Goal: Task Accomplishment & Management: Manage account settings

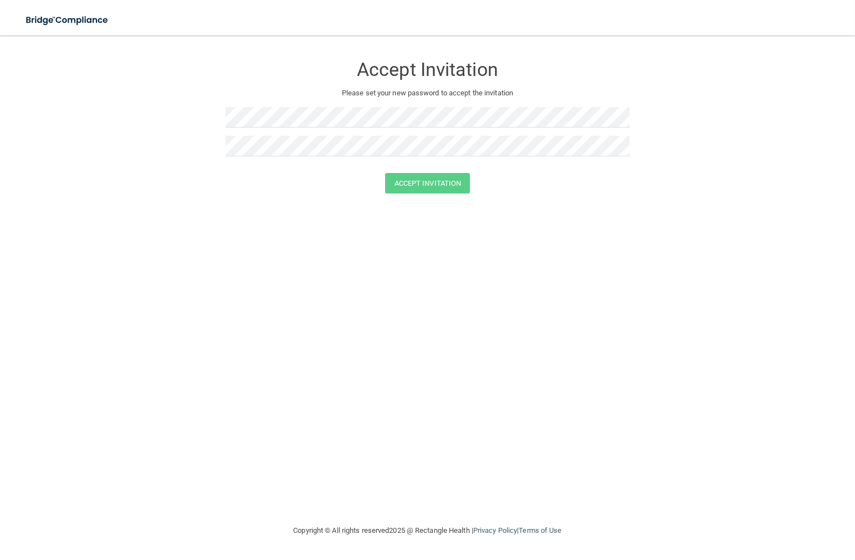
click at [335, 267] on div "Accept Invitation Please set your new password to accept the invitation Accept …" at bounding box center [427, 280] width 811 height 466
click at [371, 339] on div "Accept Invitation Please set your new password to accept the invitation Accept …" at bounding box center [427, 280] width 811 height 466
click at [430, 188] on button "Accept Invitation" at bounding box center [427, 183] width 85 height 21
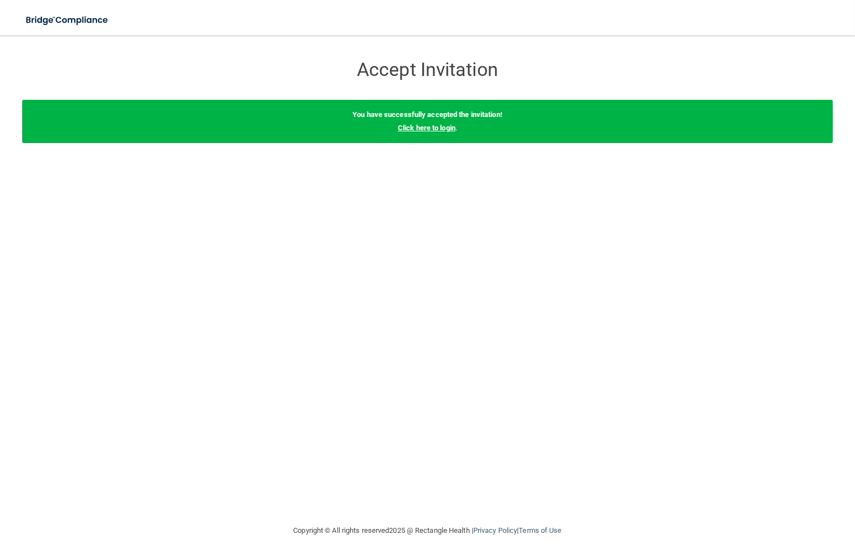
click at [437, 129] on link "Click here to login" at bounding box center [427, 128] width 58 height 8
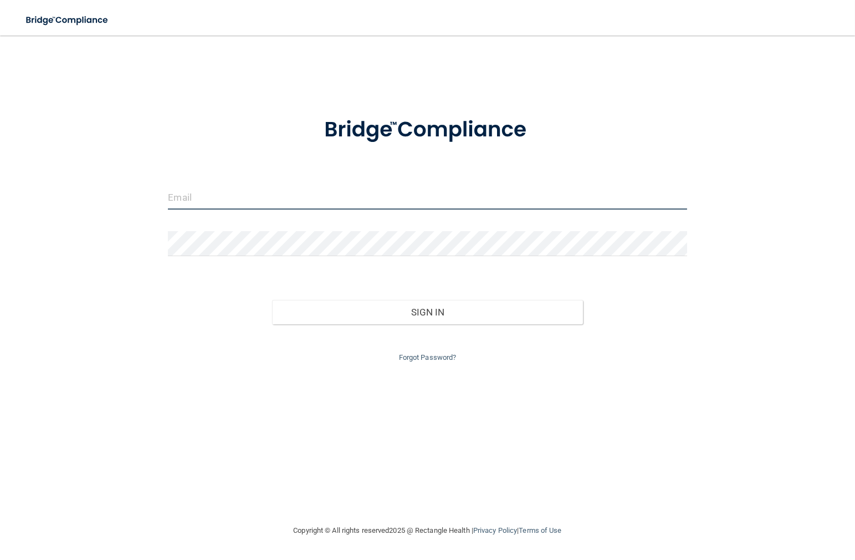
click at [296, 204] on input "email" at bounding box center [427, 197] width 519 height 25
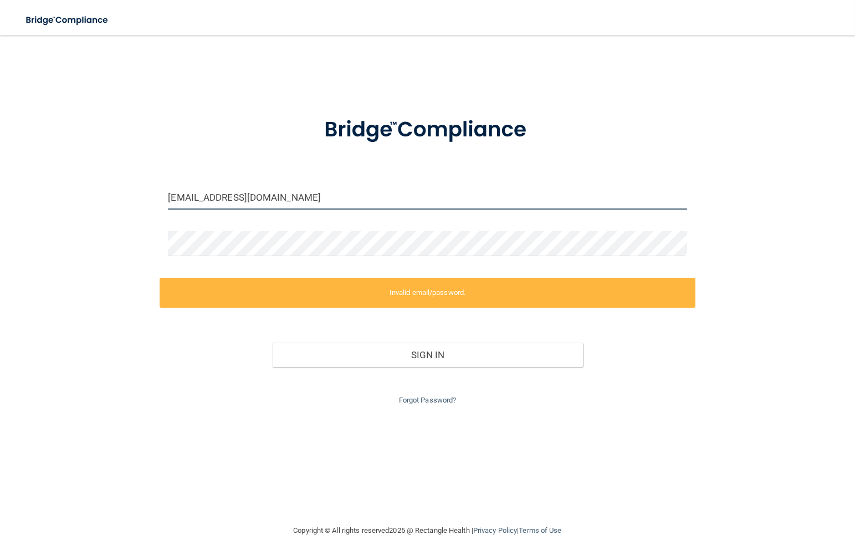
click at [330, 195] on input "[EMAIL_ADDRESS][DOMAIN_NAME]" at bounding box center [427, 197] width 519 height 25
drag, startPoint x: 364, startPoint y: 202, endPoint x: 130, endPoint y: 202, distance: 233.9
click at [130, 202] on div "[EMAIL_ADDRESS][DOMAIN_NAME] Invalid email/password. You don't have permission …" at bounding box center [427, 280] width 811 height 466
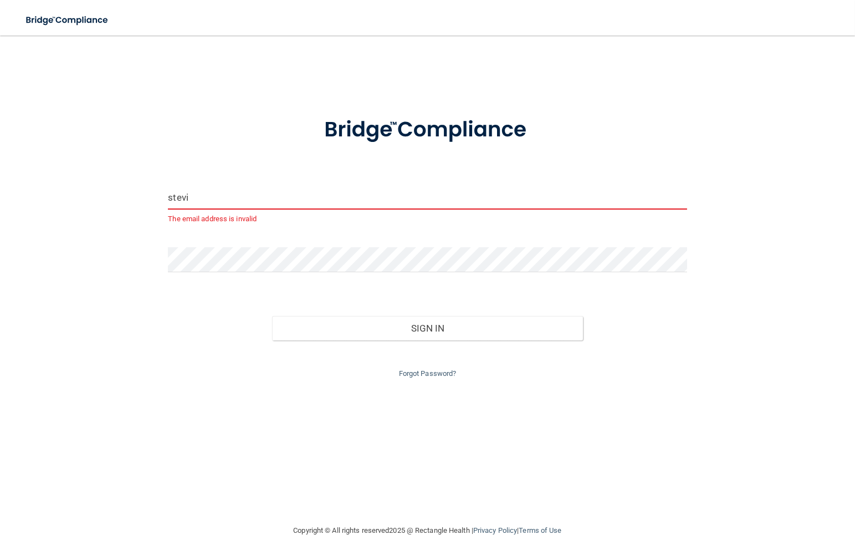
type input "[EMAIL_ADDRESS][DOMAIN_NAME]"
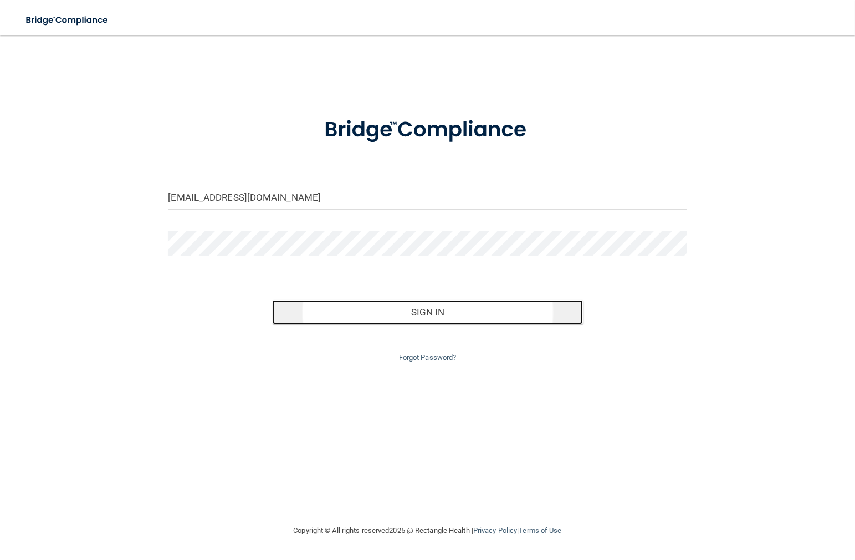
click at [432, 322] on button "Sign In" at bounding box center [427, 312] width 311 height 24
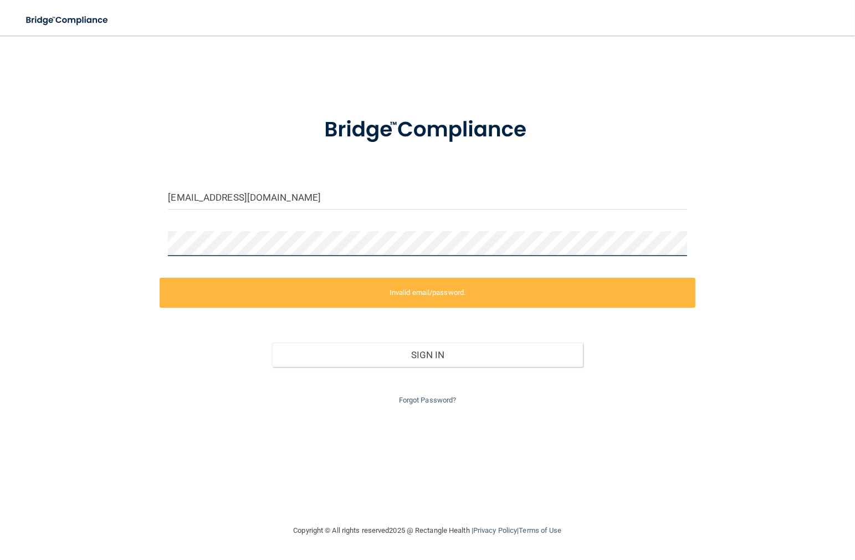
click at [52, 253] on div "[EMAIL_ADDRESS][DOMAIN_NAME] Invalid email/password. You don't have permission …" at bounding box center [427, 280] width 811 height 466
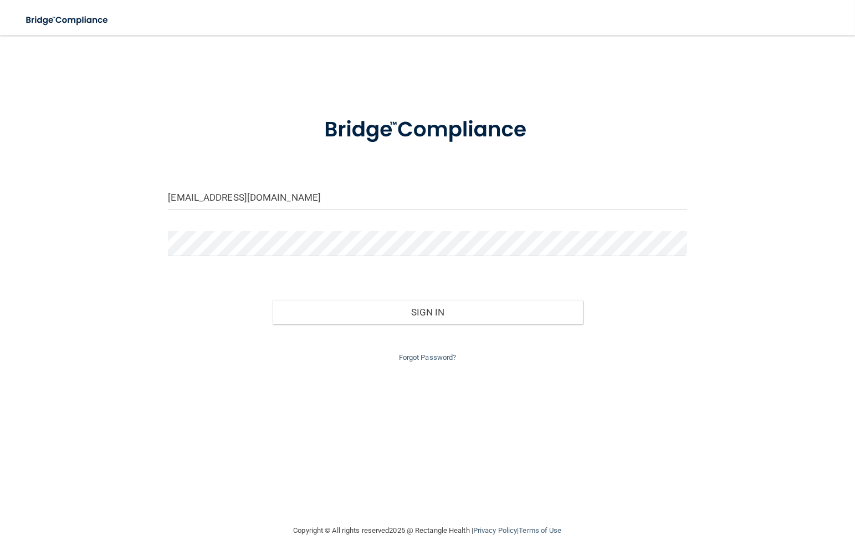
click at [422, 327] on div "Forgot Password?" at bounding box center [427, 344] width 535 height 40
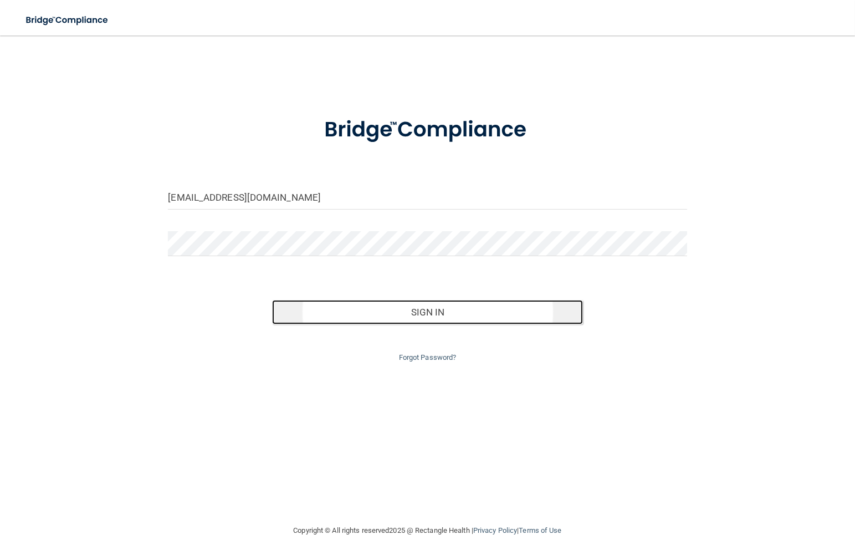
click at [426, 317] on button "Sign In" at bounding box center [427, 312] width 311 height 24
